Goal: Task Accomplishment & Management: Complete application form

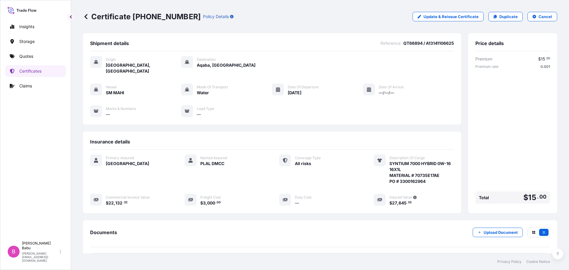
scroll to position [52, 0]
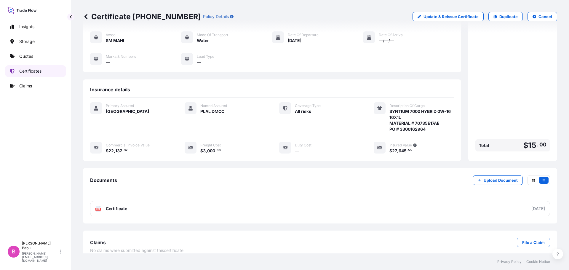
click at [23, 73] on p "Certificates" at bounding box center [30, 71] width 22 height 6
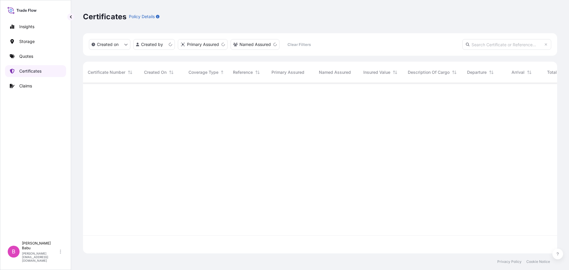
scroll to position [169, 469]
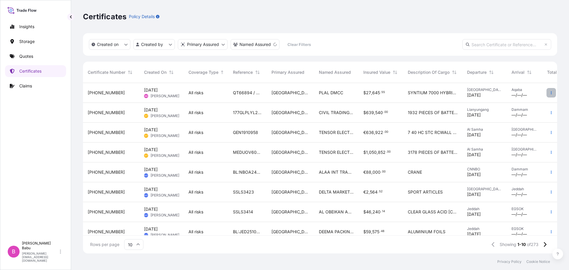
click at [547, 94] on button "button" at bounding box center [550, 92] width 9 height 9
click at [324, 95] on span "PLAL DMCC" at bounding box center [331, 93] width 24 height 6
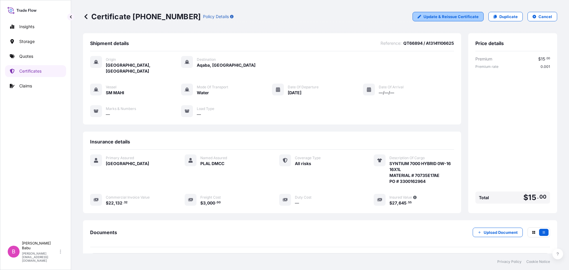
click at [425, 19] on p "Update & Reissue Certificate" at bounding box center [450, 17] width 55 height 6
select select "Water"
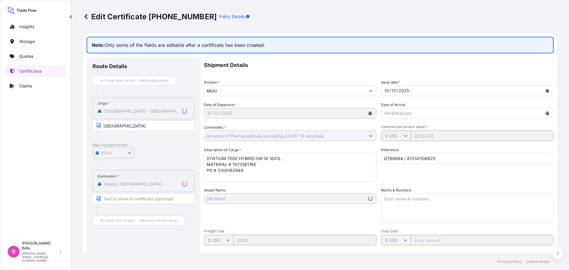
select select "31615"
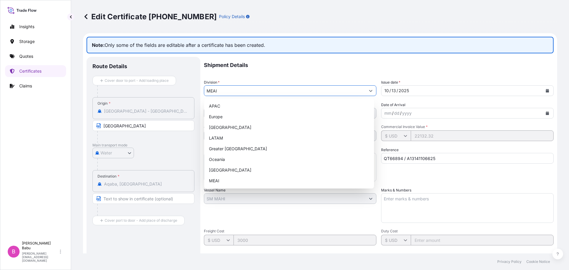
click at [229, 90] on input "MEAI" at bounding box center [284, 90] width 161 height 11
click at [416, 114] on div "mm / dd / yyyy" at bounding box center [461, 113] width 161 height 11
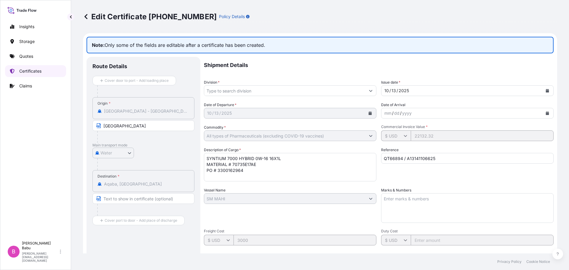
click at [29, 69] on p "Certificates" at bounding box center [30, 71] width 22 height 6
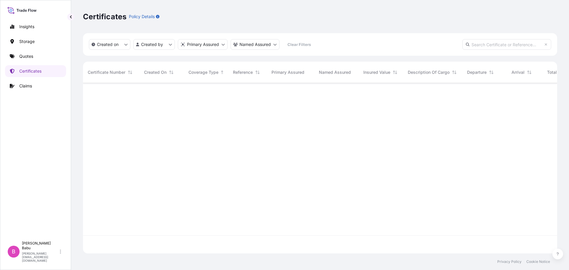
scroll to position [169, 469]
click at [265, 47] on html "Insights Storage Quotes Certificates Claims B [PERSON_NAME] [PERSON_NAME][EMAIL…" at bounding box center [284, 135] width 569 height 270
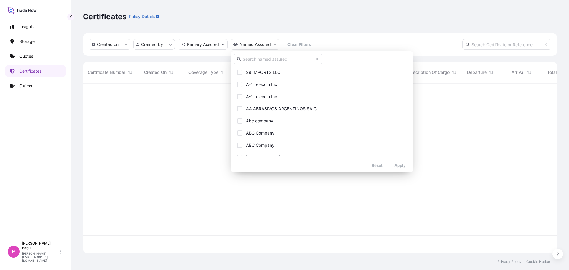
click at [211, 28] on html "Insights Storage Quotes Certificates Claims B [PERSON_NAME] [PERSON_NAME][EMAIL…" at bounding box center [284, 135] width 569 height 270
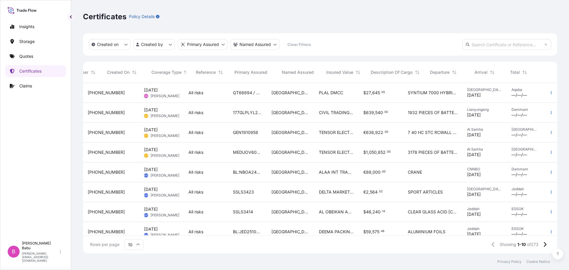
scroll to position [0, 37]
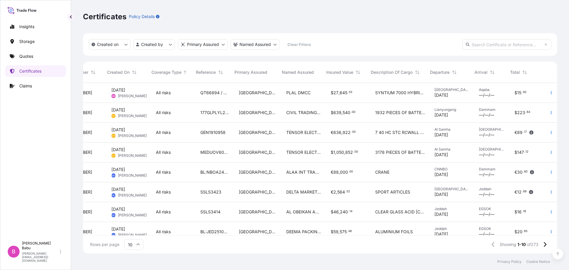
click at [546, 98] on div at bounding box center [551, 93] width 12 height 20
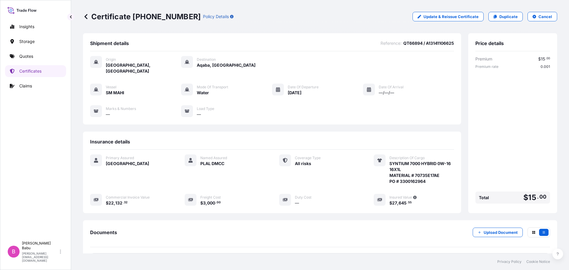
click at [84, 14] on icon at bounding box center [86, 17] width 6 height 6
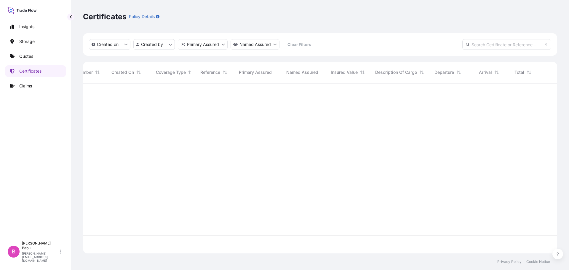
scroll to position [0, 33]
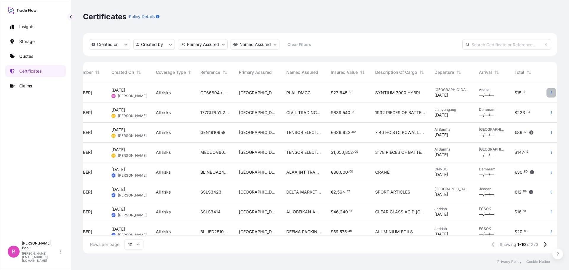
click at [549, 92] on button "button" at bounding box center [550, 92] width 9 height 9
click at [518, 94] on p "Duplicate quote" at bounding box center [513, 94] width 31 height 6
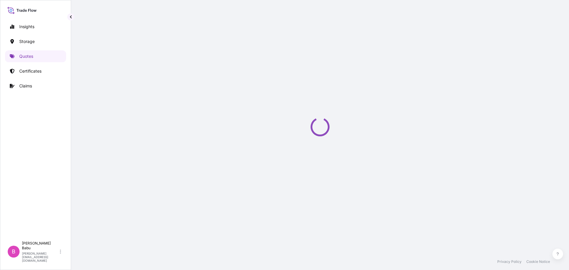
select select "Water"
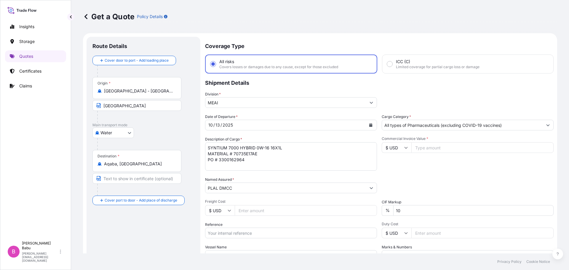
click at [262, 191] on input "PLAL DMCC" at bounding box center [285, 187] width 160 height 11
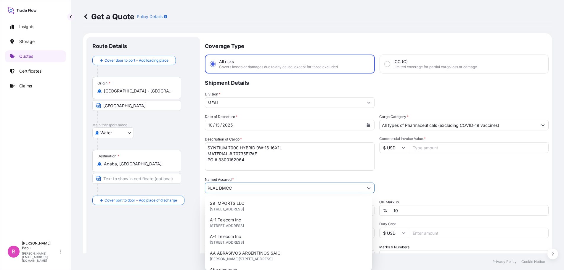
drag, startPoint x: 263, startPoint y: 189, endPoint x: 156, endPoint y: 188, distance: 107.2
click at [156, 188] on form "Route Details Cover door to port - Add loading place Place of loading Road / [G…" at bounding box center [317, 170] width 469 height 275
paste input "CENTRAL TRADE & AUTO COMPANY [GEOGRAPHIC_DATA]"
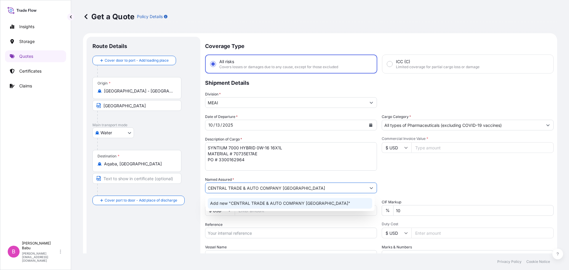
click at [254, 205] on span "Add new "CENTRAL TRADE & AUTO COMPANY [GEOGRAPHIC_DATA]"" at bounding box center [280, 203] width 140 height 6
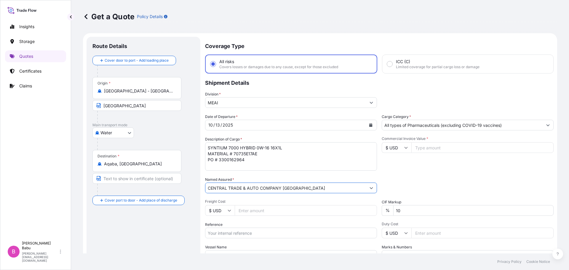
type input "CENTRAL TRADE & AUTO COMPANY [GEOGRAPHIC_DATA]"
click at [437, 151] on input "Commercial Invoice Value *" at bounding box center [482, 147] width 142 height 11
paste input "51112"
type input "51112"
click at [431, 159] on div "Commercial Invoice Value * $ USD 51112" at bounding box center [467, 153] width 172 height 34
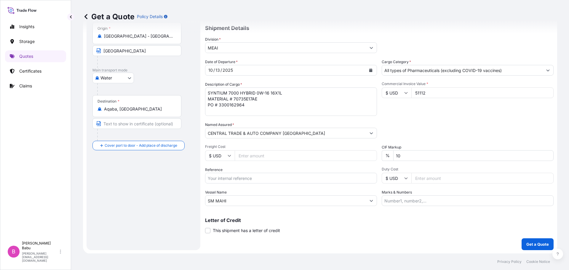
scroll to position [55, 0]
click at [264, 179] on input "Reference" at bounding box center [291, 177] width 172 height 11
paste input "QT66894"
type input "QT66894"
click at [337, 245] on div "Coverage Type All risks Covers losses or damages due to any cause, except for t…" at bounding box center [379, 116] width 348 height 268
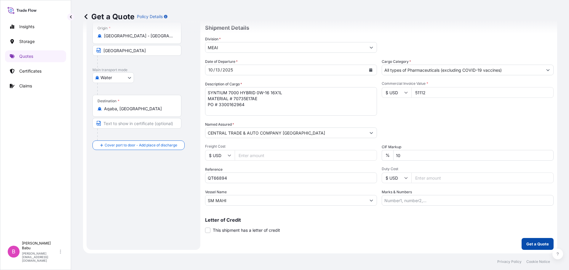
click at [531, 241] on p "Get a Quote" at bounding box center [537, 244] width 23 height 6
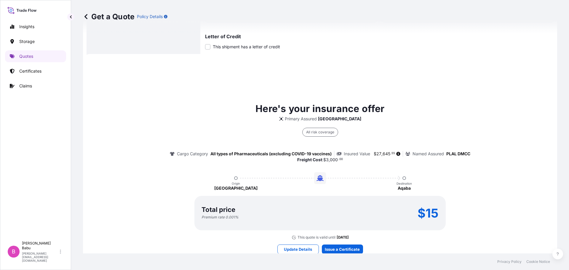
scroll to position [263, 0]
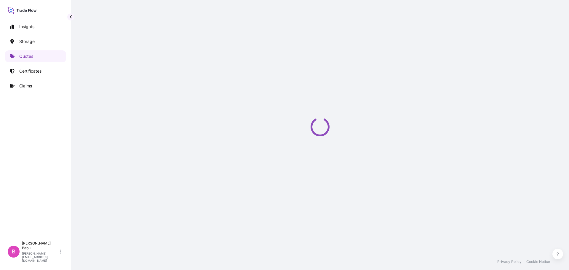
select select "Water"
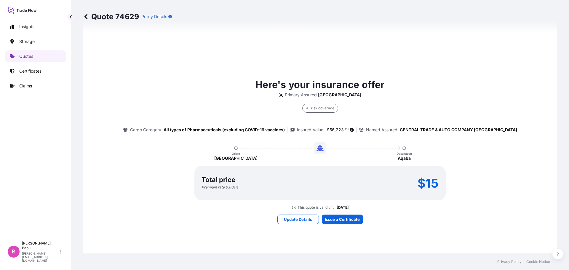
scroll to position [385, 0]
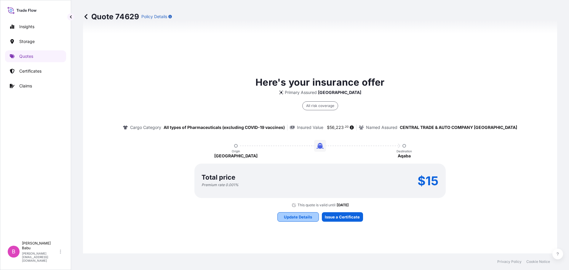
click at [288, 214] on p "Update Details" at bounding box center [298, 217] width 28 height 6
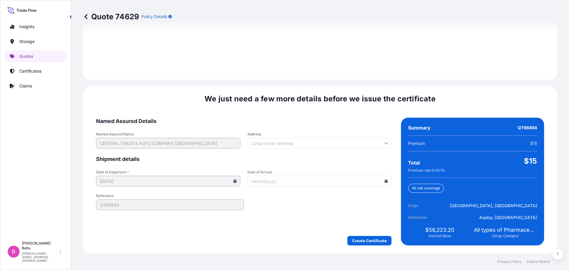
scroll to position [847, 0]
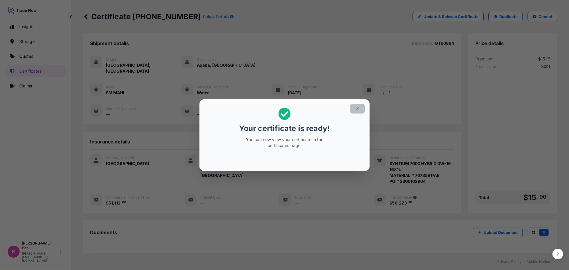
click at [358, 109] on icon "button" at bounding box center [356, 108] width 3 height 3
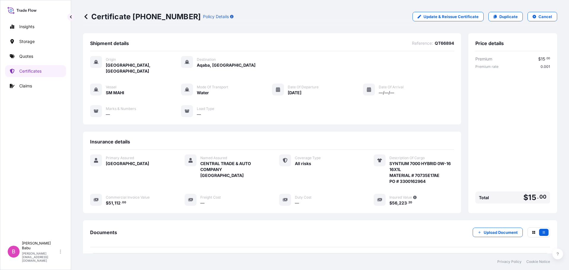
scroll to position [53, 0]
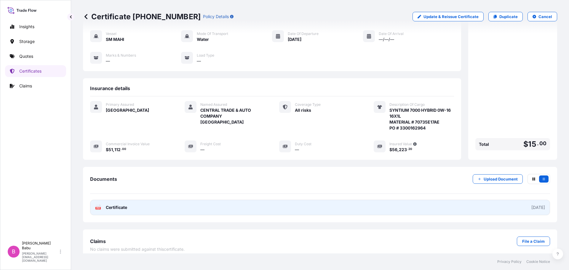
click at [119, 204] on span "Certificate" at bounding box center [116, 207] width 21 height 6
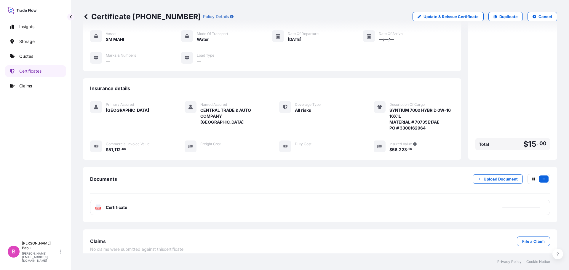
scroll to position [0, 0]
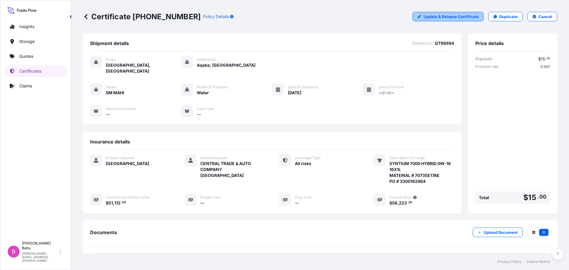
click at [464, 15] on p "Update & Reissue Certificate" at bounding box center [450, 17] width 55 height 6
select select "Water"
select select "31615"
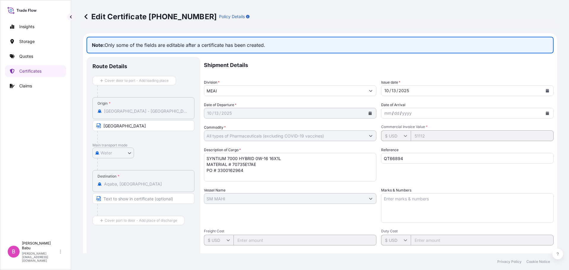
click at [430, 128] on span "Commercial Invoice Value *" at bounding box center [467, 126] width 172 height 5
